Goal: Task Accomplishment & Management: Manage account settings

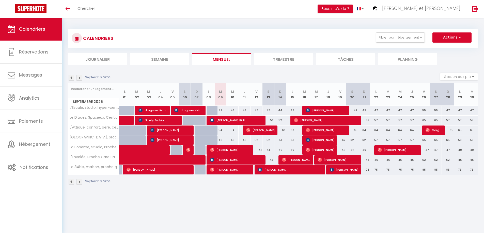
click at [219, 111] on div "42" at bounding box center [220, 110] width 12 height 9
type input "42"
type input "[DATE]"
type input "Mer 10 Septembre 2025"
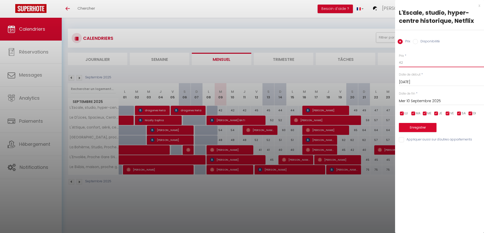
click at [414, 62] on input "42" at bounding box center [441, 62] width 85 height 9
type input "41"
click at [414, 101] on input "Mer 10 Septembre 2025" at bounding box center [441, 101] width 85 height 7
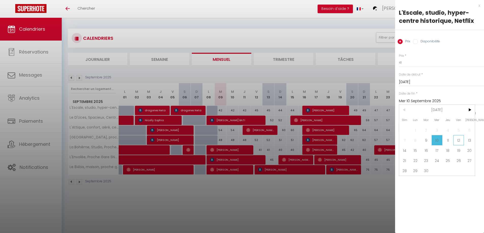
click at [458, 141] on span "12" at bounding box center [458, 140] width 11 height 10
type input "Ven 12 Septembre 2025"
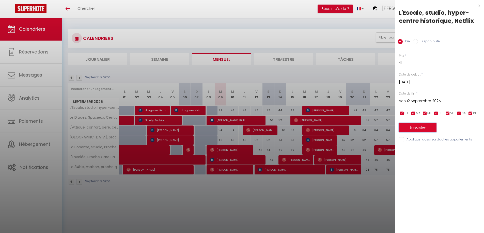
click at [425, 128] on button "Enregistrer" at bounding box center [418, 127] width 38 height 9
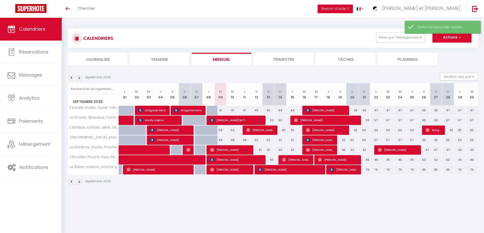
click at [256, 111] on div "45" at bounding box center [256, 110] width 12 height 9
type input "45"
type input "Ven 12 Septembre 2025"
type input "Sam 13 Septembre 2025"
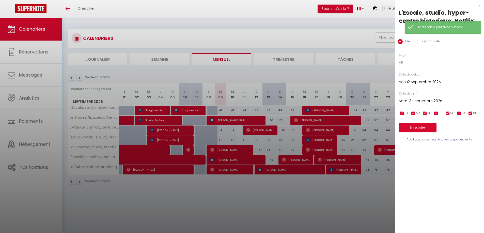
click at [411, 65] on input "45" at bounding box center [441, 62] width 85 height 9
type input "44"
click at [408, 101] on input "Sam 13 Septembre 2025" at bounding box center [441, 101] width 85 height 7
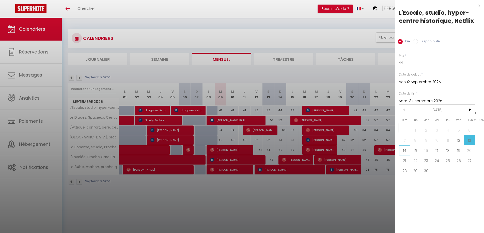
click at [405, 152] on span "14" at bounding box center [404, 150] width 11 height 10
type input "Dim 14 Septembre 2025"
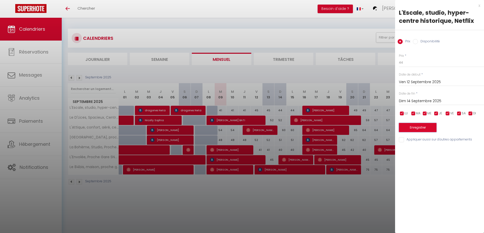
click at [413, 126] on button "Enregistrer" at bounding box center [418, 127] width 38 height 9
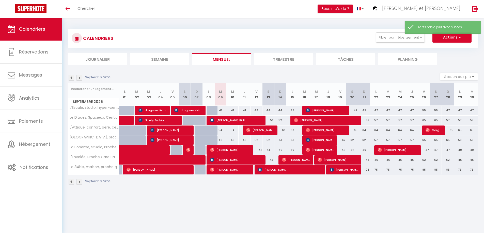
click at [291, 111] on div "44" at bounding box center [292, 110] width 12 height 9
type input "44"
type input "Lun 15 Septembre 2025"
type input "Mar 16 Septembre 2025"
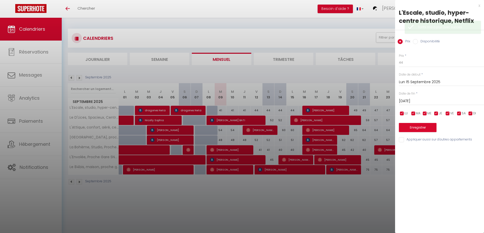
click at [279, 110] on div at bounding box center [242, 116] width 484 height 233
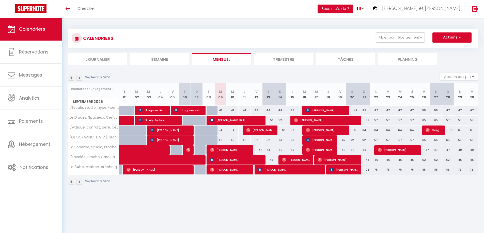
click at [283, 111] on div "44" at bounding box center [280, 110] width 12 height 9
type input "44"
type input "Dim 14 Septembre 2025"
type input "Lun 15 Septembre 2025"
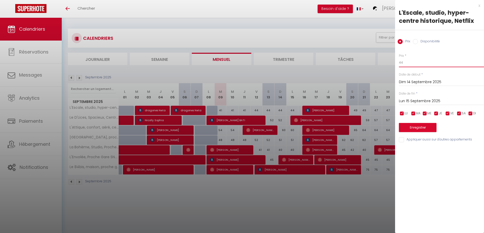
click at [411, 62] on input "44" at bounding box center [441, 62] width 85 height 9
type input "43"
click at [414, 103] on input "Lun 15 Septembre 2025" at bounding box center [441, 101] width 85 height 7
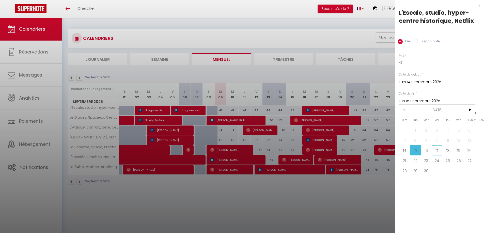
click at [438, 151] on span "17" at bounding box center [436, 150] width 11 height 10
type input "Mer 17 Septembre 2025"
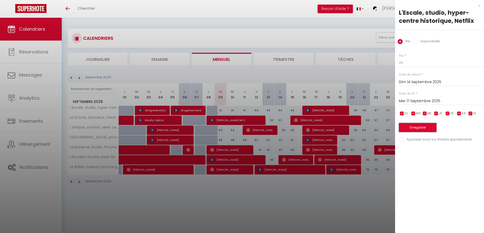
click at [425, 124] on button "Enregistrer" at bounding box center [418, 127] width 38 height 9
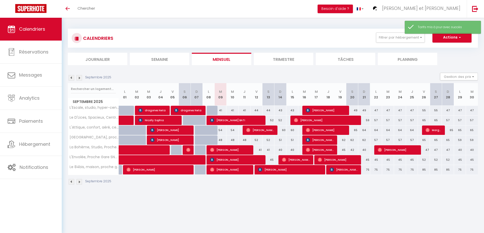
click at [272, 121] on div "52" at bounding box center [268, 120] width 12 height 9
type input "52"
type input "Sam 13 Septembre 2025"
type input "Dim 14 Septembre 2025"
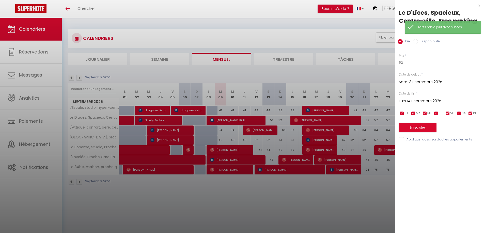
click at [408, 60] on input "52" at bounding box center [441, 62] width 85 height 9
type input "51"
click at [412, 100] on input "Dim 14 Septembre 2025" at bounding box center [441, 101] width 85 height 7
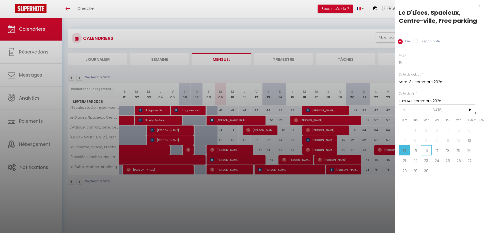
click at [427, 152] on span "16" at bounding box center [425, 150] width 11 height 10
type input "Mar 16 Septembre 2025"
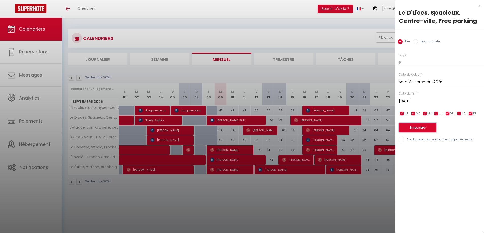
click at [424, 127] on button "Enregistrer" at bounding box center [418, 127] width 38 height 9
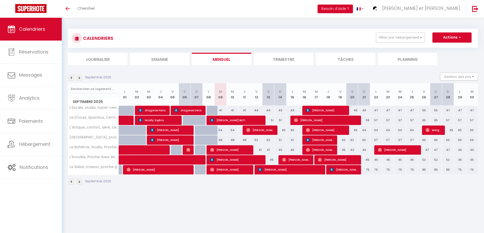
click at [220, 131] on div "54" at bounding box center [220, 130] width 12 height 9
type input "54"
type input "[DATE]"
type input "Mer 10 Septembre 2025"
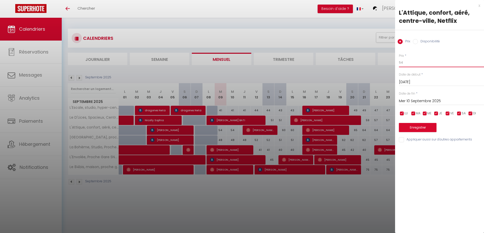
click at [421, 63] on input "54" at bounding box center [441, 62] width 85 height 9
type input "53"
click at [411, 102] on input "Mer 10 Septembre 2025" at bounding box center [441, 101] width 85 height 7
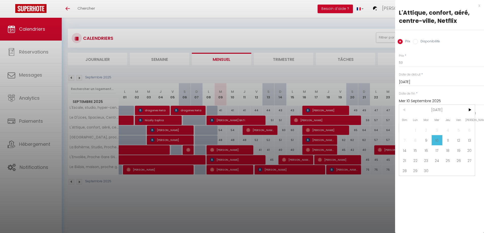
click at [458, 140] on span "12" at bounding box center [458, 140] width 11 height 10
type input "Ven 12 Septembre 2025"
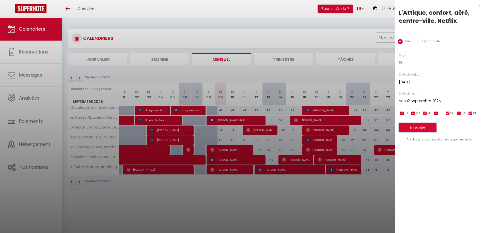
click at [427, 128] on button "Enregistrer" at bounding box center [418, 127] width 38 height 9
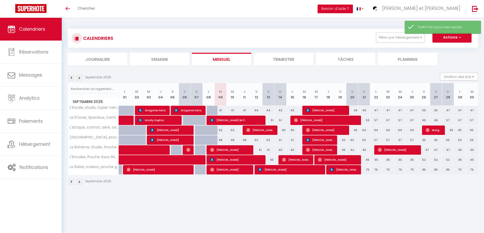
click at [283, 132] on div "60" at bounding box center [280, 130] width 12 height 9
type input "60"
type input "Dim 14 Septembre 2025"
type input "Lun 15 Septembre 2025"
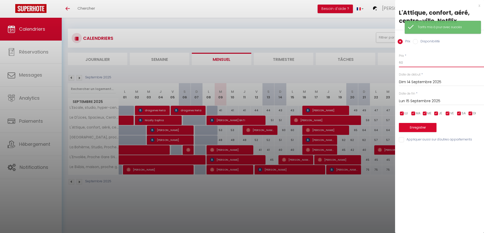
click at [416, 66] on input "60" at bounding box center [441, 62] width 85 height 9
type input "6"
type input "59"
click at [410, 102] on input "Lun 15 Septembre 2025" at bounding box center [441, 101] width 85 height 7
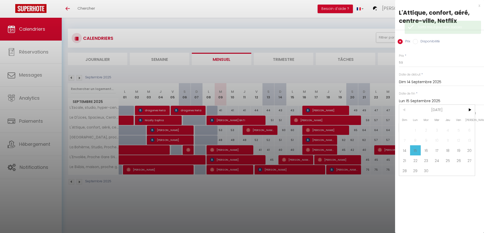
click at [449, 151] on span "18" at bounding box center [447, 150] width 11 height 10
type input "Jeu 18 Septembre 2025"
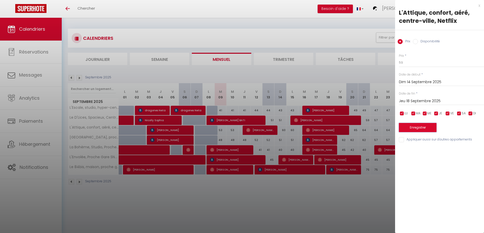
click at [427, 126] on button "Enregistrer" at bounding box center [418, 127] width 38 height 9
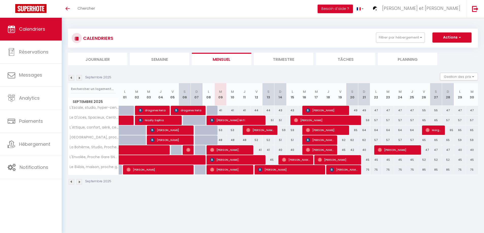
click at [221, 142] on div "48" at bounding box center [220, 140] width 12 height 9
type input "48"
type input "[DATE]"
type input "Mer 10 Septembre 2025"
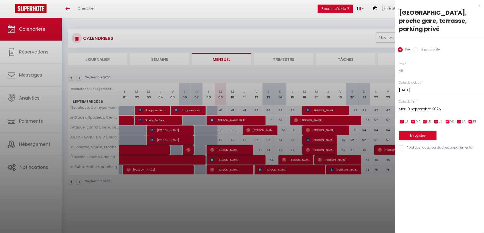
click at [414, 62] on div "Prix * 48" at bounding box center [441, 69] width 85 height 14
click at [419, 66] on input "48" at bounding box center [441, 70] width 85 height 9
type input "47"
click at [408, 106] on input "Mer 10 Septembre 2025" at bounding box center [441, 109] width 85 height 7
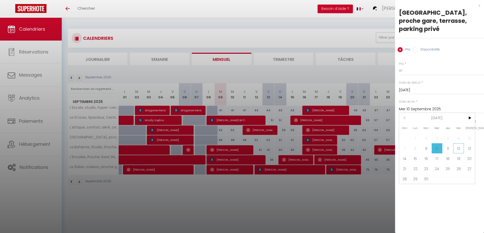
click at [462, 143] on span "12" at bounding box center [458, 148] width 11 height 10
type input "Ven 12 Septembre 2025"
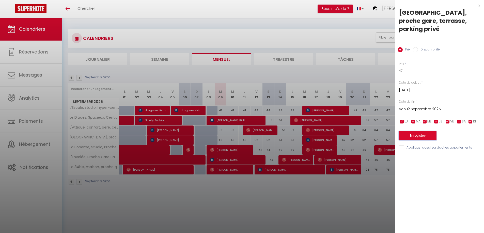
click at [424, 131] on button "Enregistrer" at bounding box center [418, 135] width 38 height 9
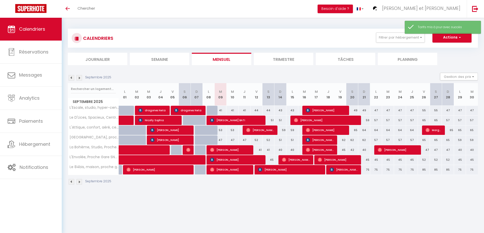
click at [255, 141] on div "52" at bounding box center [256, 140] width 12 height 9
type input "52"
type input "Ven 12 Septembre 2025"
type input "Sam 13 Septembre 2025"
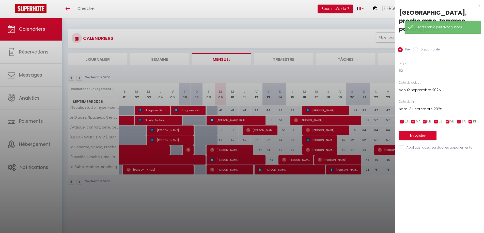
click at [408, 66] on input "52" at bounding box center [441, 70] width 85 height 9
type input "51"
drag, startPoint x: 408, startPoint y: 102, endPoint x: 408, endPoint y: 106, distance: 4.3
click at [408, 106] on input "Sam 13 Septembre 2025" at bounding box center [441, 109] width 85 height 7
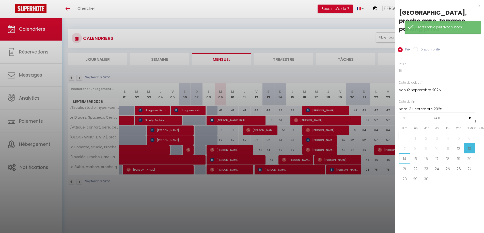
click at [404, 154] on span "14" at bounding box center [404, 159] width 11 height 10
type input "Dim 14 Septembre 2025"
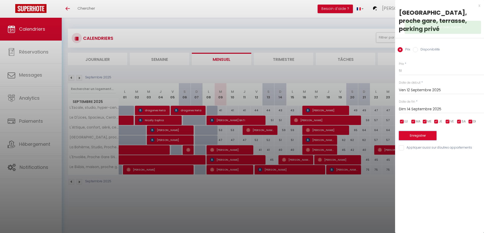
click at [412, 131] on button "Enregistrer" at bounding box center [418, 135] width 38 height 9
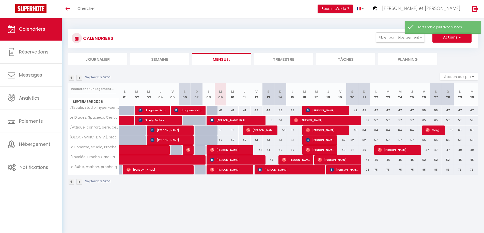
click at [281, 142] on div "51" at bounding box center [280, 140] width 12 height 9
type input "51"
type input "Dim 14 Septembre 2025"
type input "Lun 15 Septembre 2025"
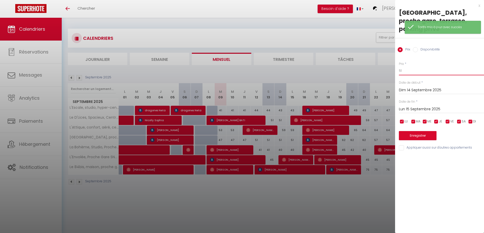
click at [419, 66] on input "51" at bounding box center [441, 70] width 85 height 9
type input "50"
click at [415, 106] on input "Lun 15 Septembre 2025" at bounding box center [441, 109] width 85 height 7
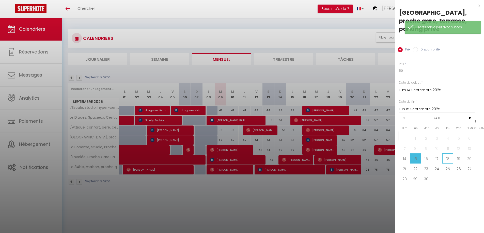
click at [448, 154] on span "18" at bounding box center [447, 159] width 11 height 10
type input "Jeu 18 Septembre 2025"
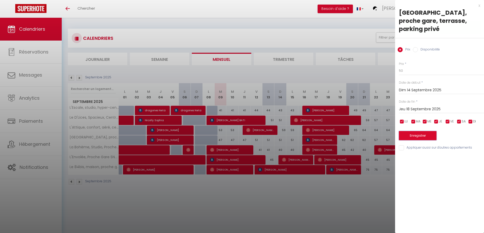
click at [419, 131] on button "Enregistrer" at bounding box center [418, 135] width 38 height 9
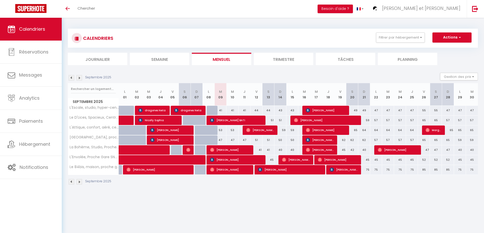
click at [258, 151] on div "41" at bounding box center [256, 149] width 12 height 9
type input "41"
type input "Ven 12 Septembre 2025"
type input "Sam 13 Septembre 2025"
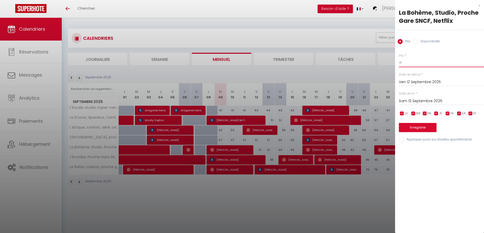
click at [409, 62] on input "41" at bounding box center [441, 62] width 85 height 9
type input "40"
click at [414, 100] on input "Sam 13 Septembre 2025" at bounding box center [441, 101] width 85 height 7
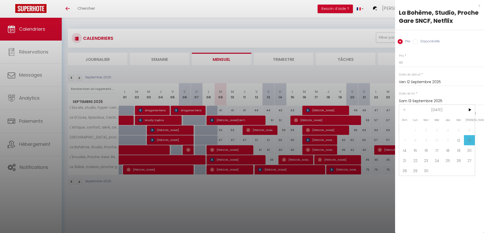
click at [404, 152] on span "14" at bounding box center [404, 150] width 11 height 10
type input "Dim 14 Septembre 2025"
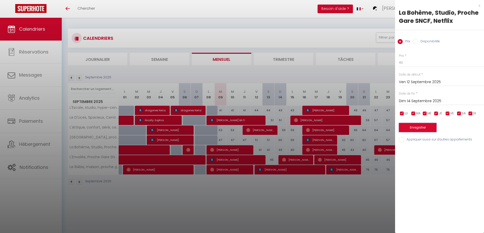
click at [414, 124] on button "Enregistrer" at bounding box center [418, 127] width 38 height 9
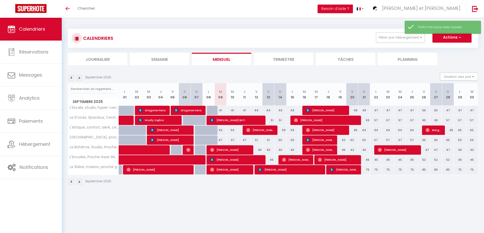
click at [278, 151] on div "40" at bounding box center [280, 149] width 12 height 9
type input "40"
type input "Dim 14 Septembre 2025"
type input "Lun 15 Septembre 2025"
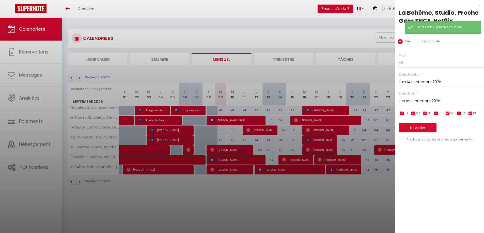
click at [403, 61] on input "40" at bounding box center [441, 62] width 85 height 9
type input "4"
type input "39"
click at [404, 102] on input "Lun 15 Septembre 2025" at bounding box center [441, 101] width 85 height 7
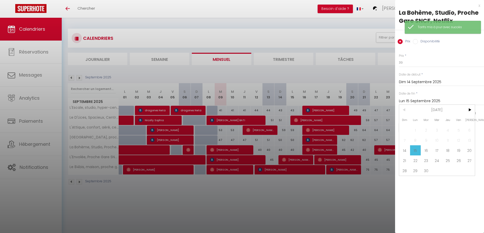
click at [437, 150] on span "17" at bounding box center [436, 150] width 11 height 10
type input "Mer 17 Septembre 2025"
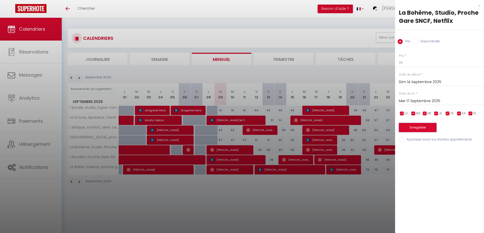
click at [418, 126] on button "Enregistrer" at bounding box center [418, 127] width 38 height 9
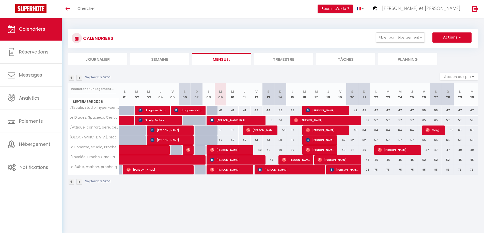
click at [270, 160] on div "45" at bounding box center [268, 159] width 12 height 9
type input "45"
type input "Sam 13 Septembre 2025"
type input "Dim 14 Septembre 2025"
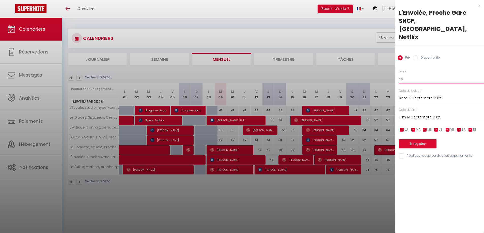
click at [412, 74] on input "45" at bounding box center [441, 78] width 85 height 9
type input "44"
click at [412, 139] on button "Enregistrer" at bounding box center [418, 143] width 38 height 9
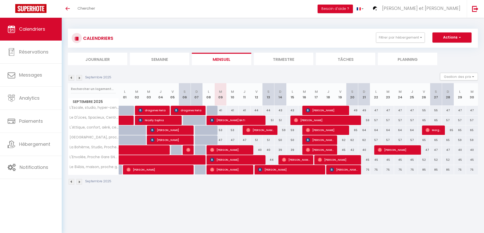
click at [366, 171] on div "75" at bounding box center [364, 169] width 12 height 9
type input "75"
type input "Dim 21 Septembre 2025"
type input "Lun 22 Septembre 2025"
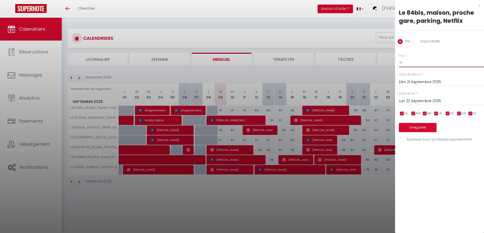
click at [418, 62] on input "75" at bounding box center [441, 62] width 85 height 9
type input "74"
click at [420, 100] on input "Lun 22 Septembre 2025" at bounding box center [441, 101] width 85 height 7
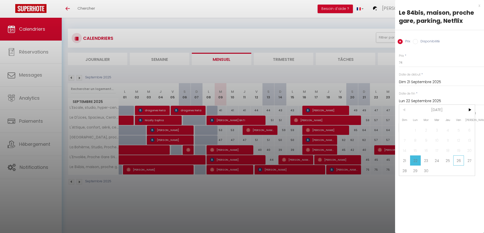
click at [460, 161] on span "26" at bounding box center [458, 161] width 11 height 10
type input "Ven 26 Septembre 2025"
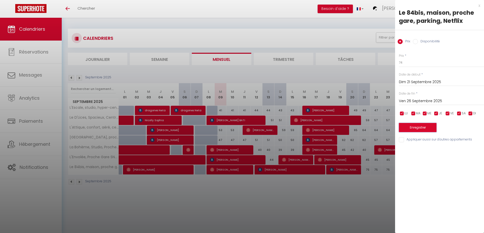
click at [414, 130] on button "Enregistrer" at bounding box center [418, 127] width 38 height 9
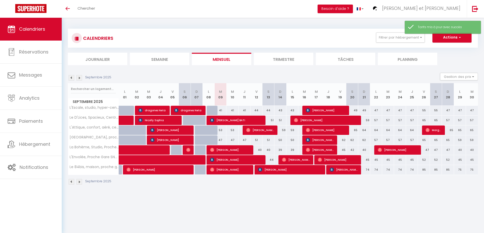
click at [424, 171] on div "85" at bounding box center [424, 169] width 12 height 9
type input "85"
type input "Ven 26 Septembre 2025"
type input "Sam 27 Septembre 2025"
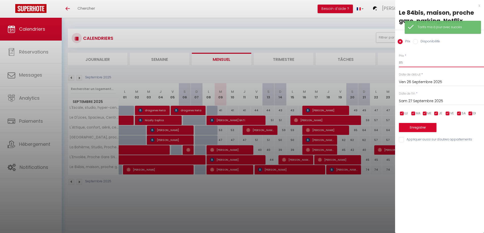
click at [427, 61] on input "85" at bounding box center [441, 62] width 85 height 9
type input "84"
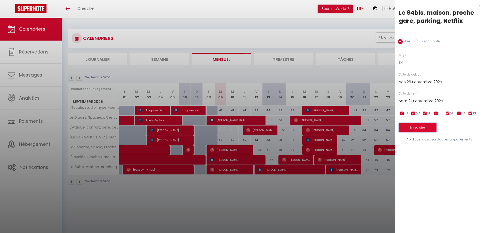
click at [420, 127] on button "Enregistrer" at bounding box center [418, 127] width 38 height 9
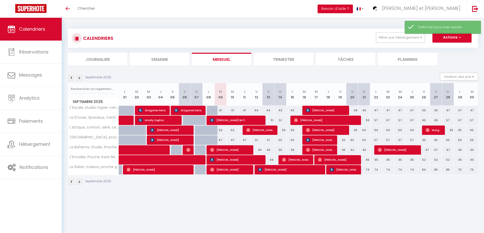
click at [434, 170] on div "85" at bounding box center [436, 169] width 12 height 9
type input "85"
type input "Sam 27 Septembre 2025"
type input "Dim 28 Septembre 2025"
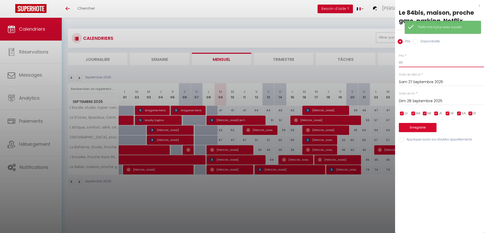
click at [413, 60] on input "85" at bounding box center [441, 62] width 85 height 9
type input "84"
click at [413, 127] on button "Enregistrer" at bounding box center [418, 127] width 38 height 9
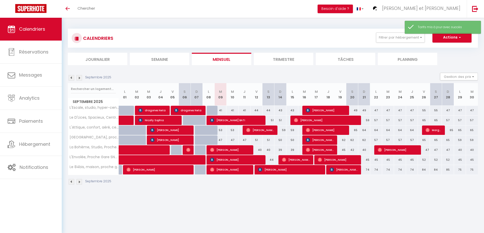
click at [447, 172] on div "85" at bounding box center [448, 169] width 12 height 9
type input "85"
type input "Dim 28 Septembre 2025"
type input "Lun 29 Septembre 2025"
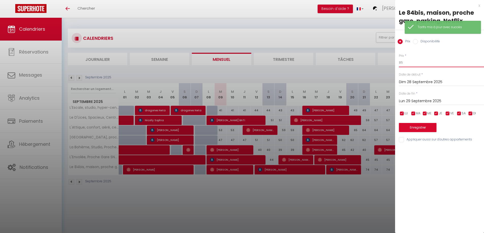
click at [423, 63] on input "85" at bounding box center [441, 62] width 85 height 9
type input "84"
click at [420, 128] on button "Enregistrer" at bounding box center [418, 127] width 38 height 9
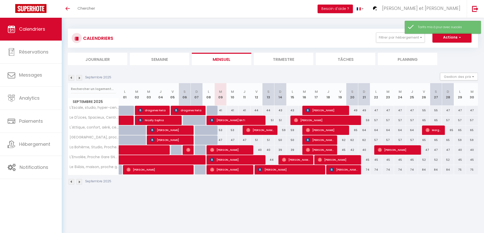
click at [461, 171] on div "75" at bounding box center [460, 169] width 12 height 9
type input "75"
type input "Lun 29 Septembre 2025"
type input "Mar 30 Septembre 2025"
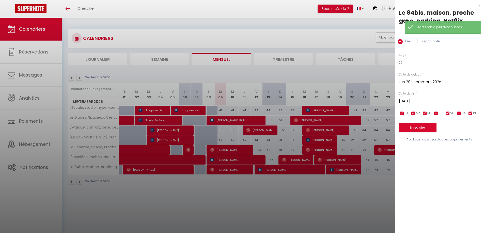
click at [416, 63] on input "75" at bounding box center [441, 62] width 85 height 9
type input "74"
click at [416, 101] on input "Mar 30 Septembre 2025" at bounding box center [441, 101] width 85 height 7
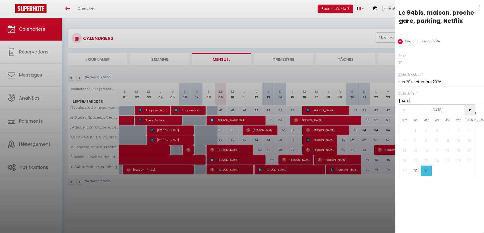
click at [468, 110] on span ">" at bounding box center [469, 110] width 11 height 10
click at [458, 130] on span "3" at bounding box center [458, 130] width 11 height 10
type input "Ven 03 Octobre 2025"
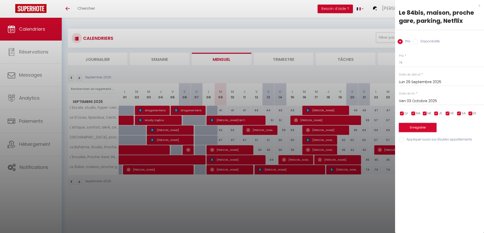
click at [425, 125] on button "Enregistrer" at bounding box center [418, 127] width 38 height 9
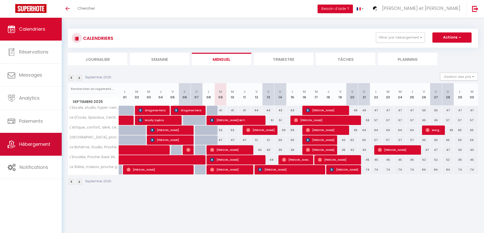
click at [33, 143] on span "Hébergement" at bounding box center [34, 144] width 31 height 6
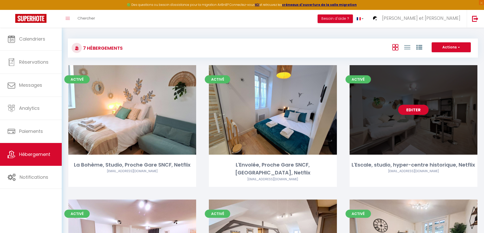
click at [418, 109] on link "Editer" at bounding box center [413, 110] width 30 height 10
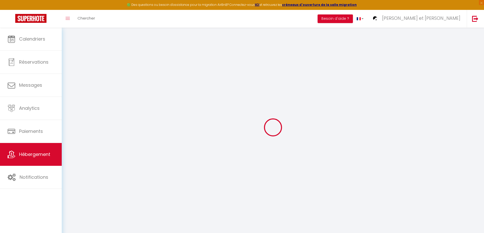
select select
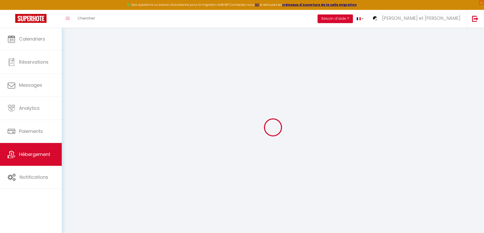
select select
checkbox input "false"
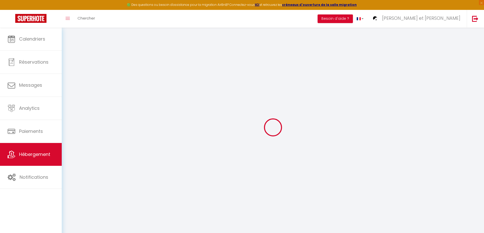
select select
type input "L'Escale, studio, hyper-centre historique, Netflix"
type input "ALO-BED"
type input "53000"
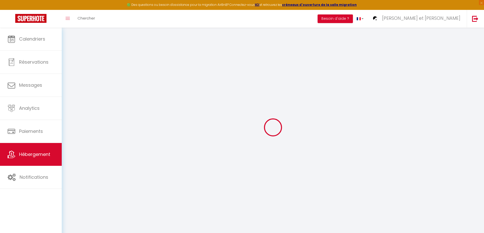
type input "[GEOGRAPHIC_DATA]"
select select "2"
type input "55"
type input "35"
type input "5"
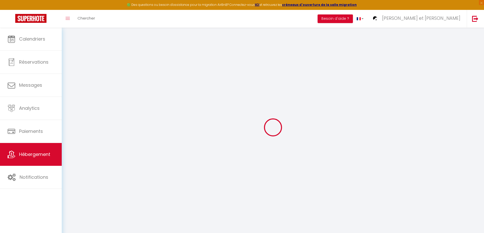
type input "4.00"
type input "300"
select select
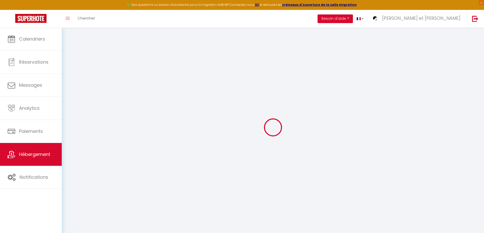
select select
type input "[STREET_ADDRESS]"
type input "53000"
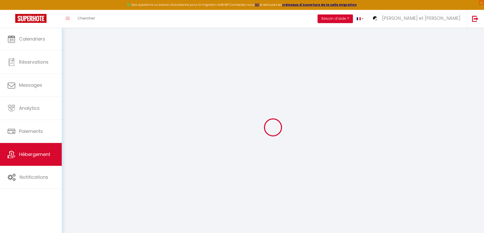
type input "[GEOGRAPHIC_DATA]"
type input "[EMAIL_ADDRESS][DOMAIN_NAME]"
select select "14062"
checkbox input "false"
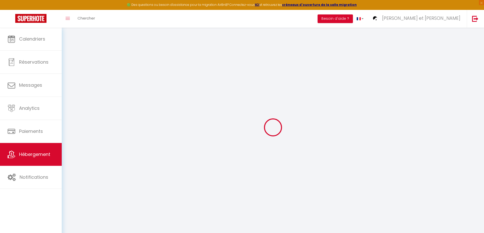
checkbox input "false"
radio input "true"
type input "0"
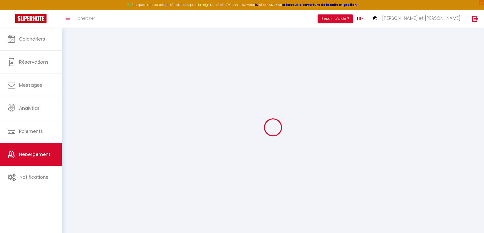
type input "0"
select select
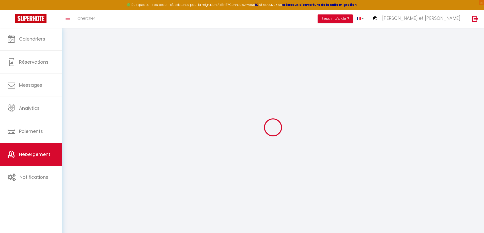
select select
checkbox input "false"
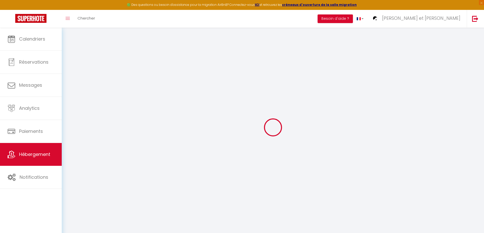
checkbox input "false"
select select
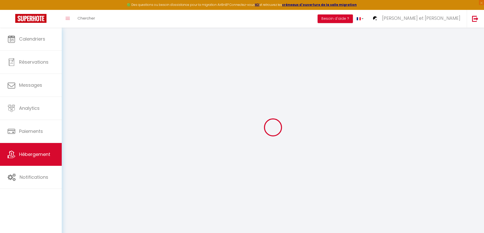
select select
checkbox input "false"
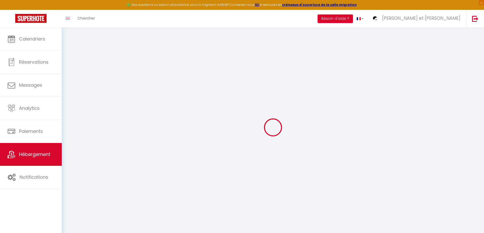
checkbox input "false"
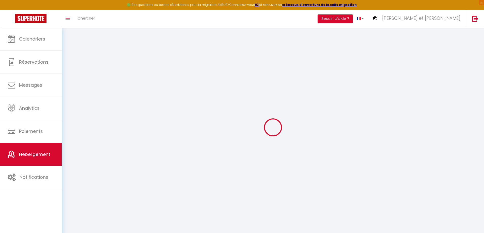
checkbox input "false"
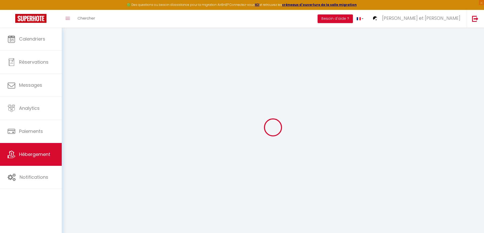
select select "+ 20 %"
select select "+ 30 %"
select select
checkbox input "false"
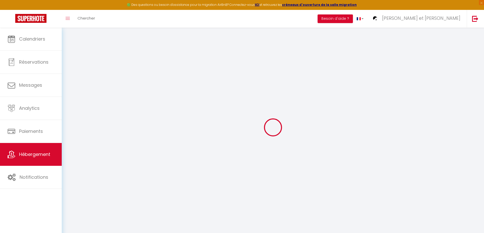
checkbox input "false"
select select "90"
select select "well_reviewed_guests"
select select "EUR"
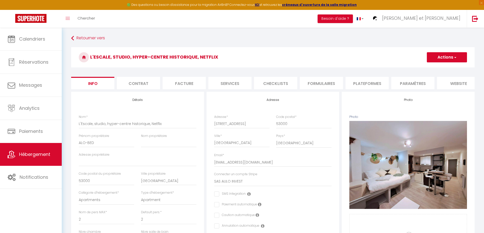
click at [365, 82] on li "Plateformes" at bounding box center [366, 83] width 43 height 12
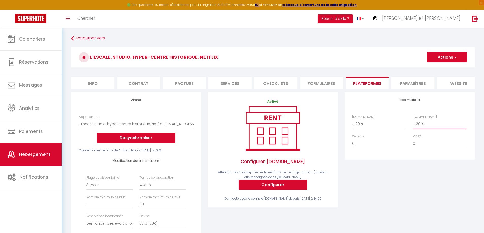
click at [419, 126] on select "0 + 1 % + 2 % + 3 % + 4 % + 5 % + 6 % + 7 % + 8 % + 9 %" at bounding box center [440, 124] width 54 height 10
select select "+ 35 %"
click at [413, 123] on select "0 + 1 % + 2 % + 3 % + 4 % + 5 % + 6 % + 7 % + 8 % + 9 %" at bounding box center [440, 124] width 54 height 10
click at [436, 56] on button "Actions" at bounding box center [447, 57] width 40 height 10
click at [436, 68] on link "Enregistrer" at bounding box center [446, 68] width 40 height 7
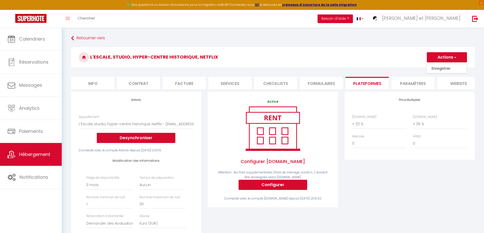
select select "90"
select select "well_reviewed_guests"
select select "EUR"
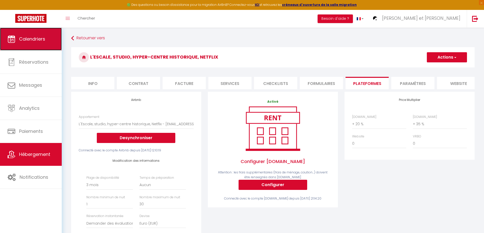
click at [43, 39] on span "Calendriers" at bounding box center [32, 39] width 26 height 6
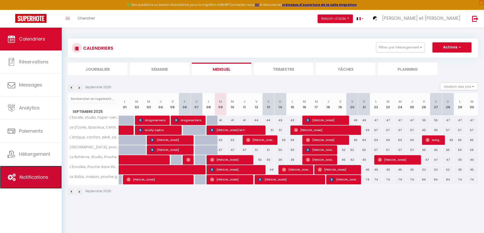
click at [34, 176] on span "Notifications" at bounding box center [34, 177] width 29 height 6
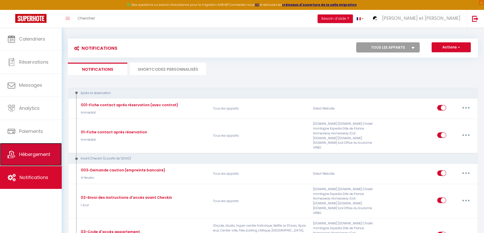
click at [37, 150] on link "Hébergement" at bounding box center [31, 154] width 62 height 23
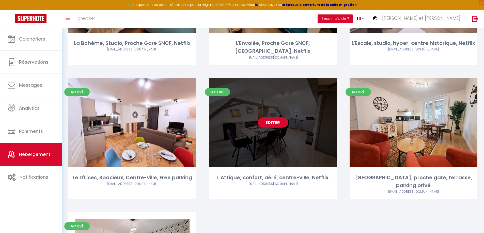
scroll to position [152, 0]
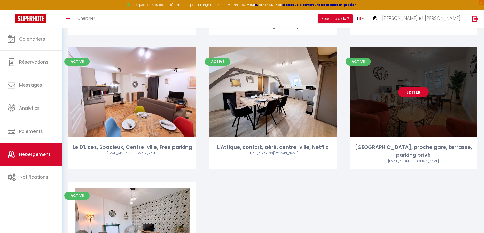
click at [412, 87] on link "Editer" at bounding box center [413, 92] width 30 height 10
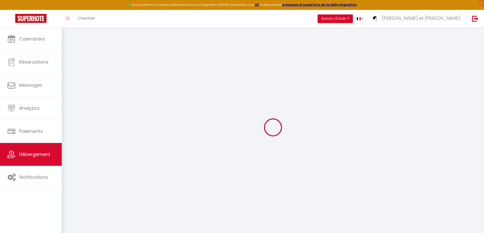
select select
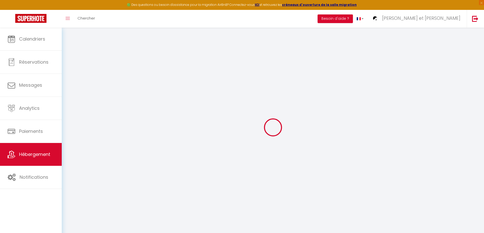
select select
checkbox input "false"
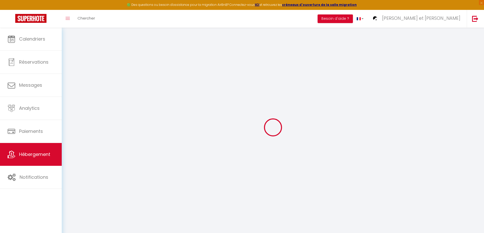
select select
type input "[GEOGRAPHIC_DATA], proche gare, terrasse, parking privé"
type input "ALO-BED"
type input "53000"
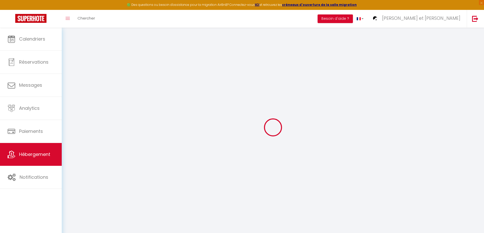
type input "[GEOGRAPHIC_DATA]"
select select "2"
type input "50"
type input "45"
type input "5"
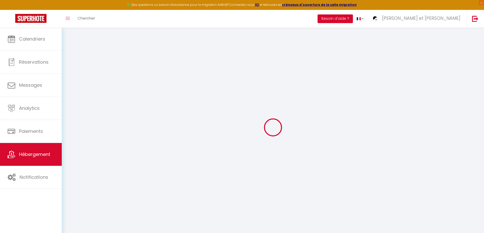
type input "4.00"
type input "300"
select select
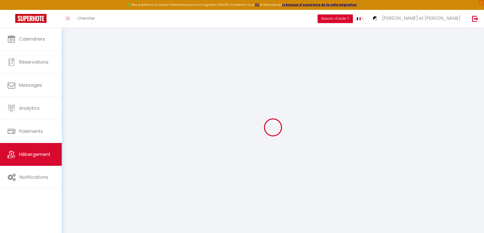
select select
type input "[STREET_ADDRESS]"
type input "53000"
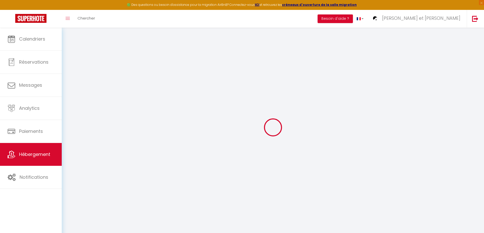
type input "[GEOGRAPHIC_DATA]"
type input "[EMAIL_ADDRESS][DOMAIN_NAME]"
select select "14062"
checkbox input "false"
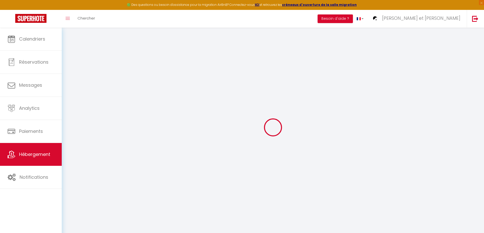
checkbox input "false"
radio input "true"
type input "0"
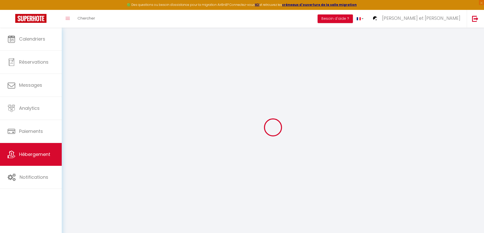
type input "0"
select select
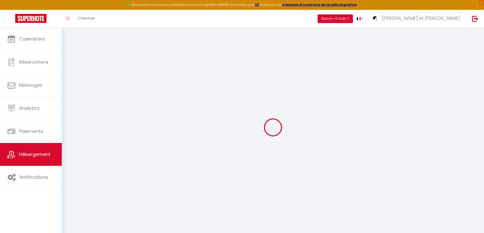
select select
checkbox input "false"
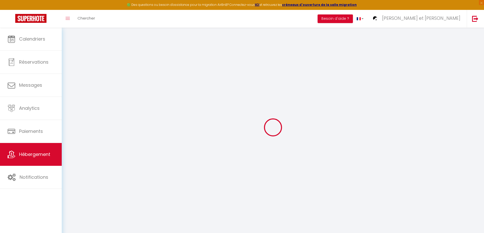
checkbox input "false"
select select
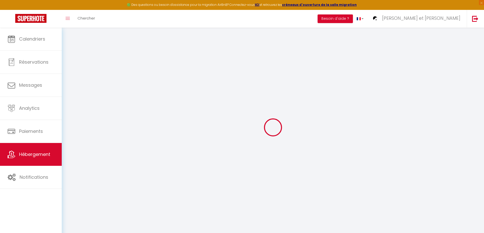
select select
checkbox input "false"
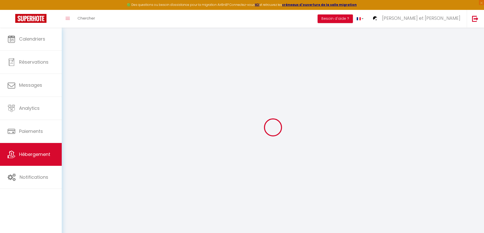
checkbox input "false"
select select "+ 20 %"
select select "+ 30 %"
checkbox input "false"
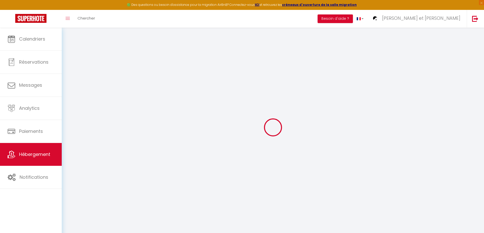
checkbox input "false"
select select "16:00"
select select
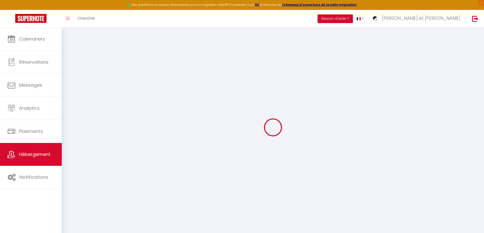
select select "11:00"
select select "15"
select select "18:00"
select select "90"
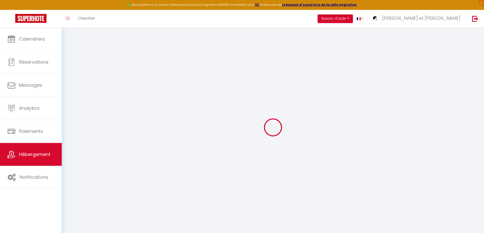
select select "well_reviewed_guests"
select select "EUR"
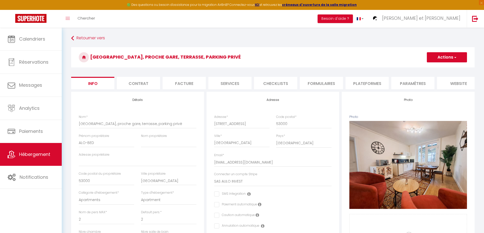
click at [367, 83] on li "Plateformes" at bounding box center [366, 83] width 43 height 12
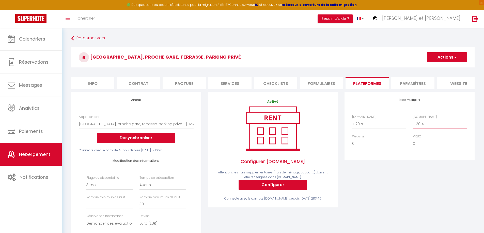
click at [417, 128] on select "0 + 1 % + 2 % + 3 % + 4 % + 5 % + 6 % + 7 % + 8 % + 9 %" at bounding box center [440, 124] width 54 height 10
select select "+ 35 %"
click at [413, 123] on select "0 + 1 % + 2 % + 3 % + 4 % + 5 % + 6 % + 7 % + 8 % + 9 %" at bounding box center [440, 124] width 54 height 10
click at [437, 57] on button "Actions" at bounding box center [447, 57] width 40 height 10
click at [439, 70] on link "Enregistrer" at bounding box center [446, 68] width 40 height 7
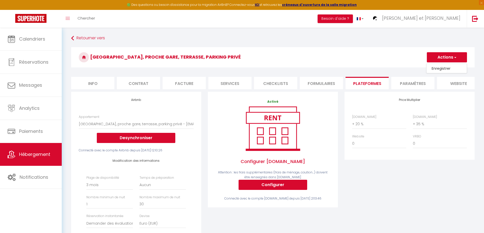
select select "90"
select select "well_reviewed_guests"
select select "EUR"
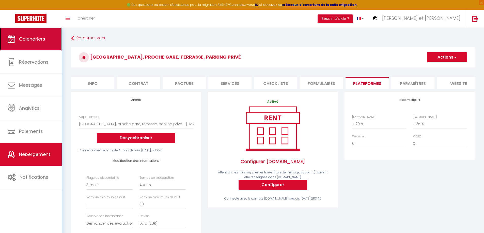
click at [44, 42] on link "Calendriers" at bounding box center [31, 39] width 62 height 23
